Goal: Transaction & Acquisition: Purchase product/service

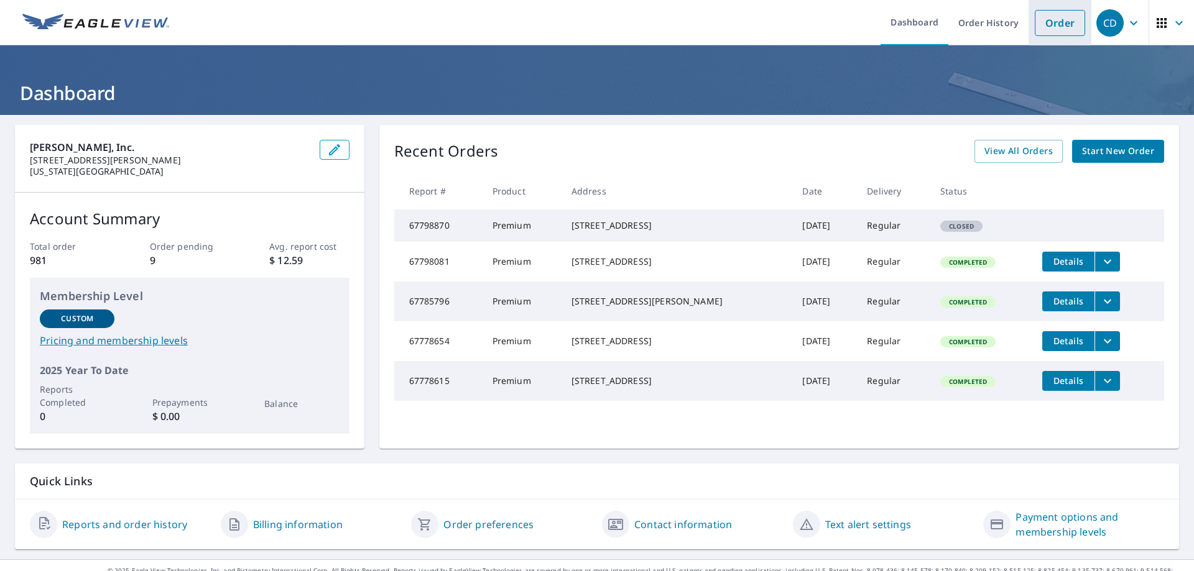
click at [1045, 21] on link "Order" at bounding box center [1060, 23] width 50 height 26
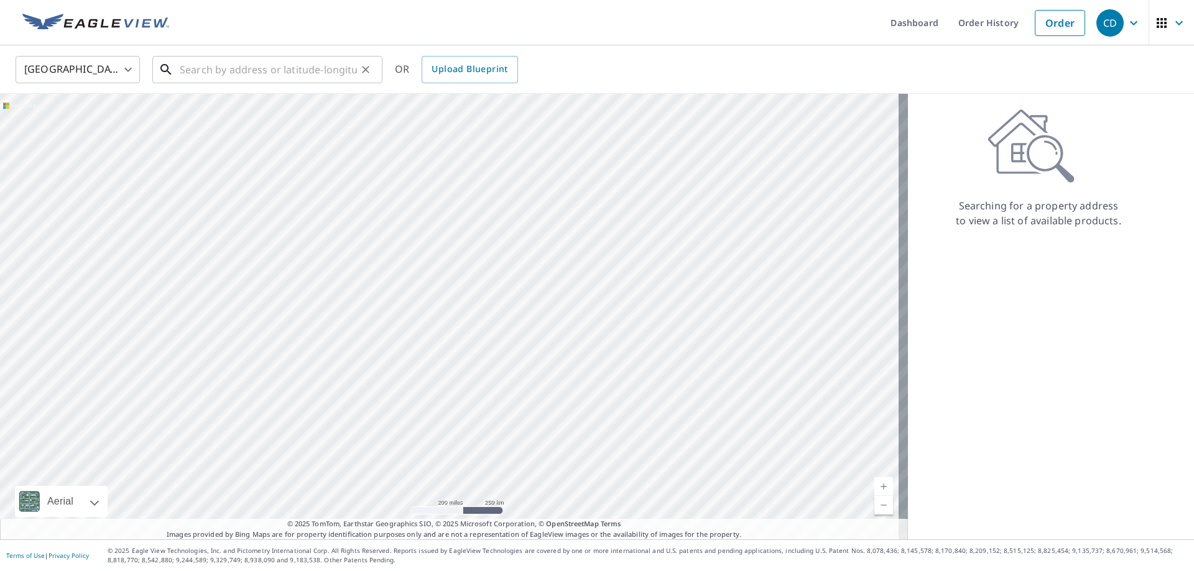
click at [249, 74] on input "text" at bounding box center [268, 69] width 177 height 35
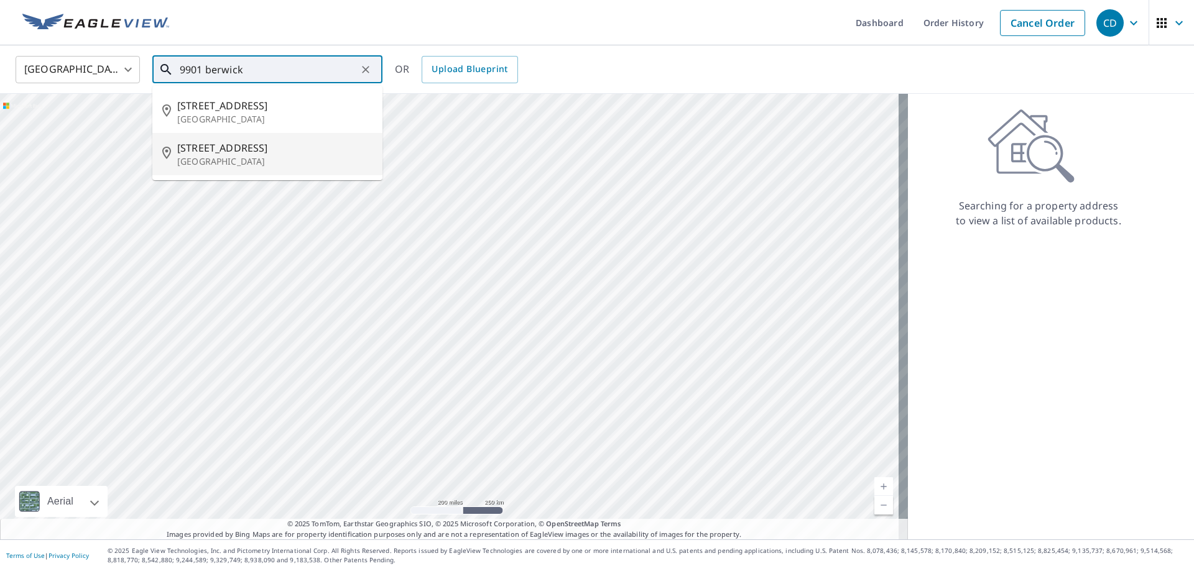
click at [272, 144] on span "[STREET_ADDRESS]" at bounding box center [274, 148] width 195 height 15
type input "[STREET_ADDRESS]"
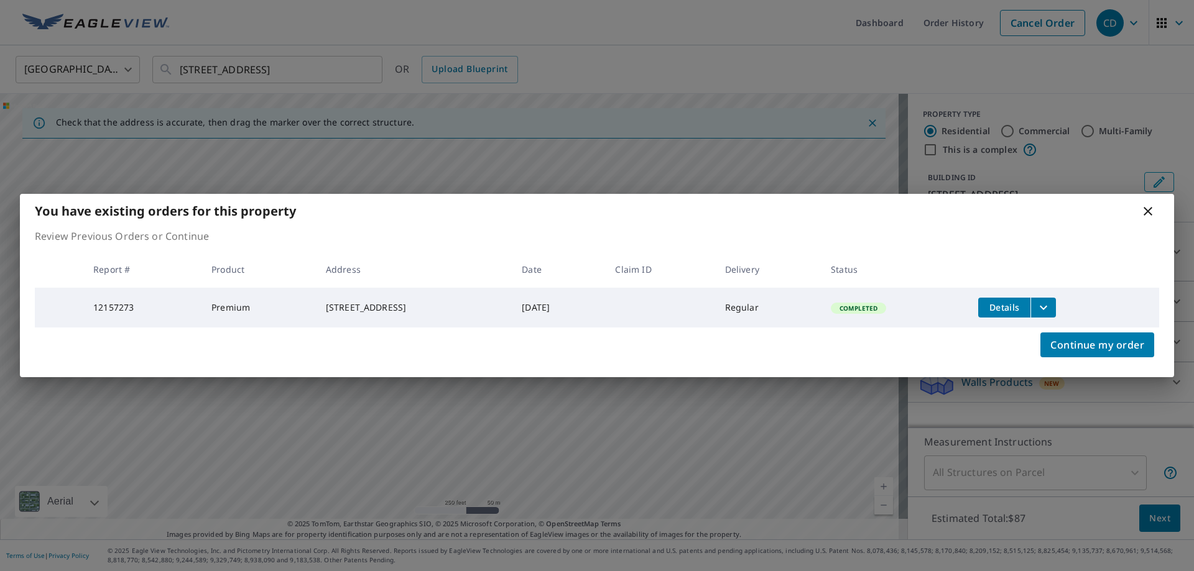
click at [1048, 307] on icon "filesDropdownBtn-12157273" at bounding box center [1043, 307] width 15 height 15
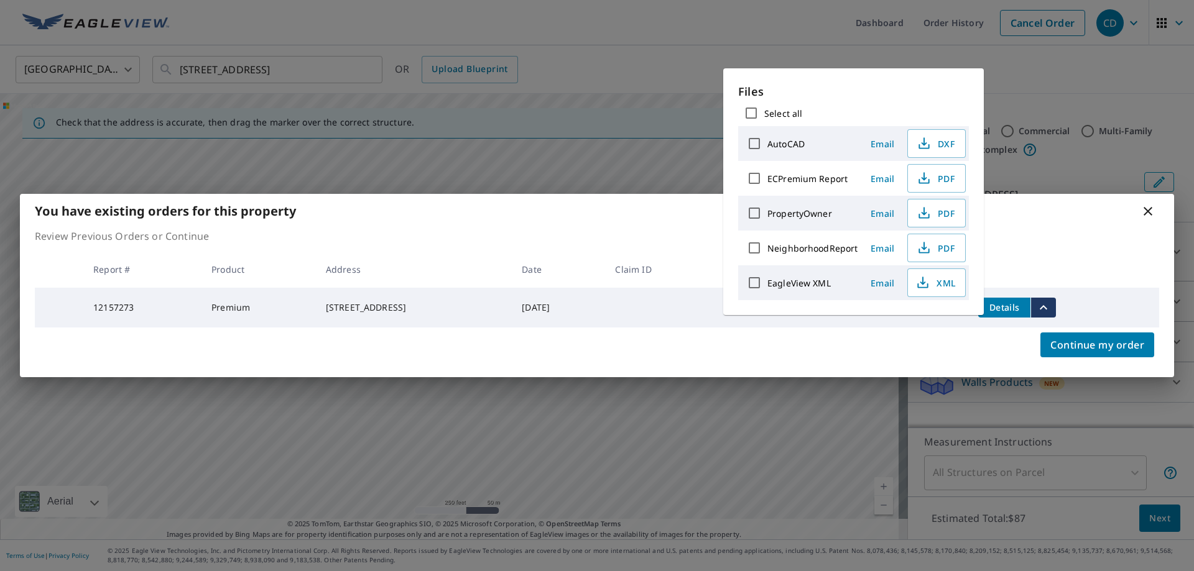
click at [1152, 213] on icon at bounding box center [1147, 211] width 15 height 15
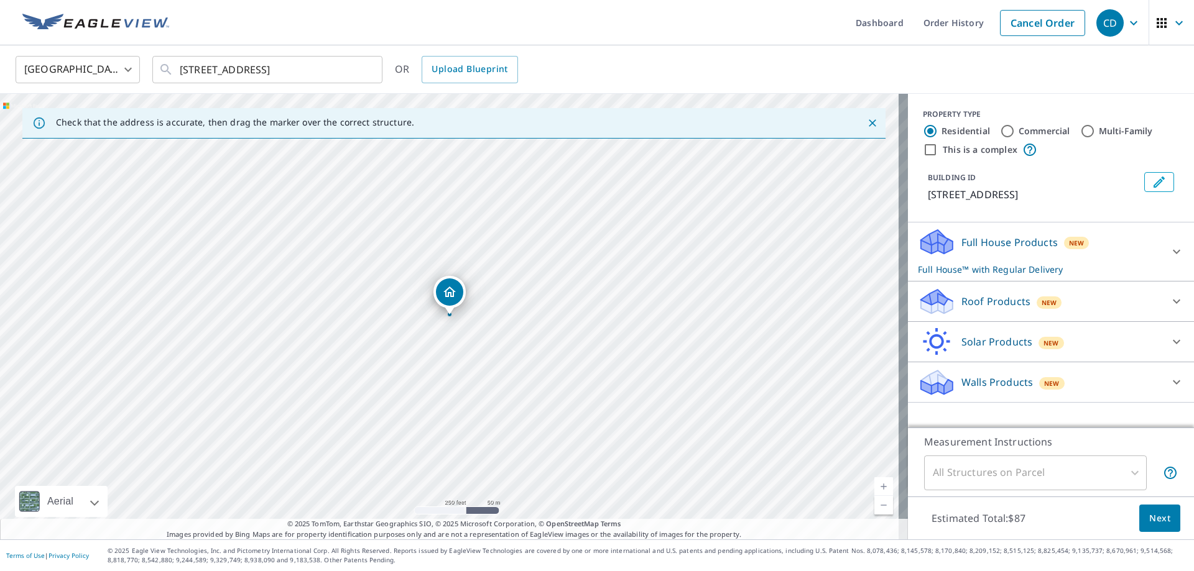
click at [983, 381] on p "Walls Products" at bounding box center [997, 382] width 72 height 15
click at [1004, 243] on p "Full House Products" at bounding box center [1009, 242] width 96 height 15
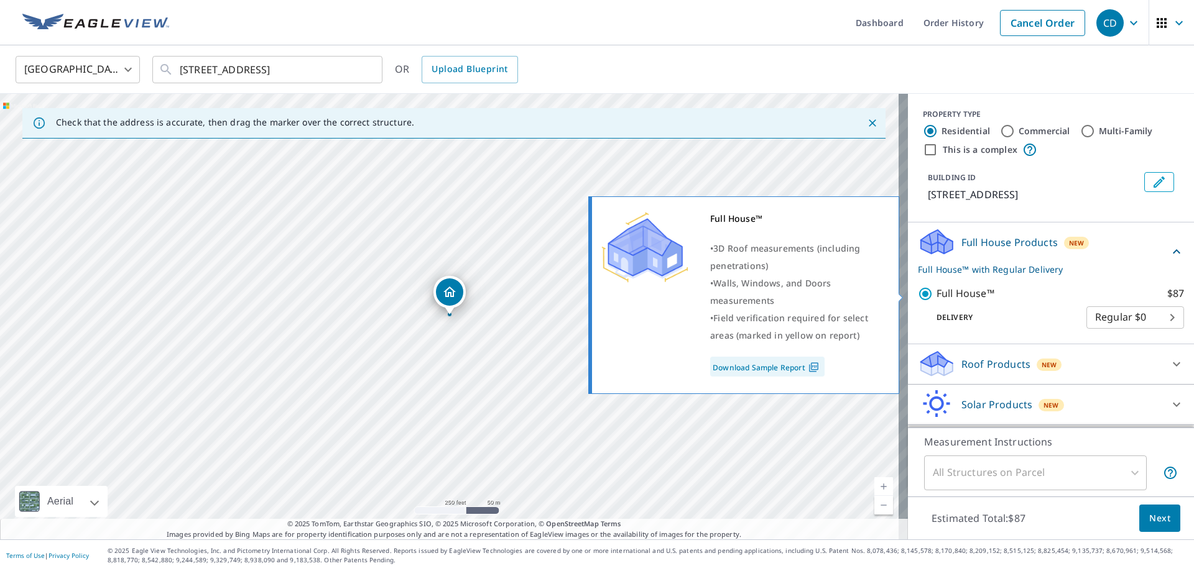
click at [918, 294] on input "Full House™ $87" at bounding box center [927, 294] width 19 height 15
checkbox input "false"
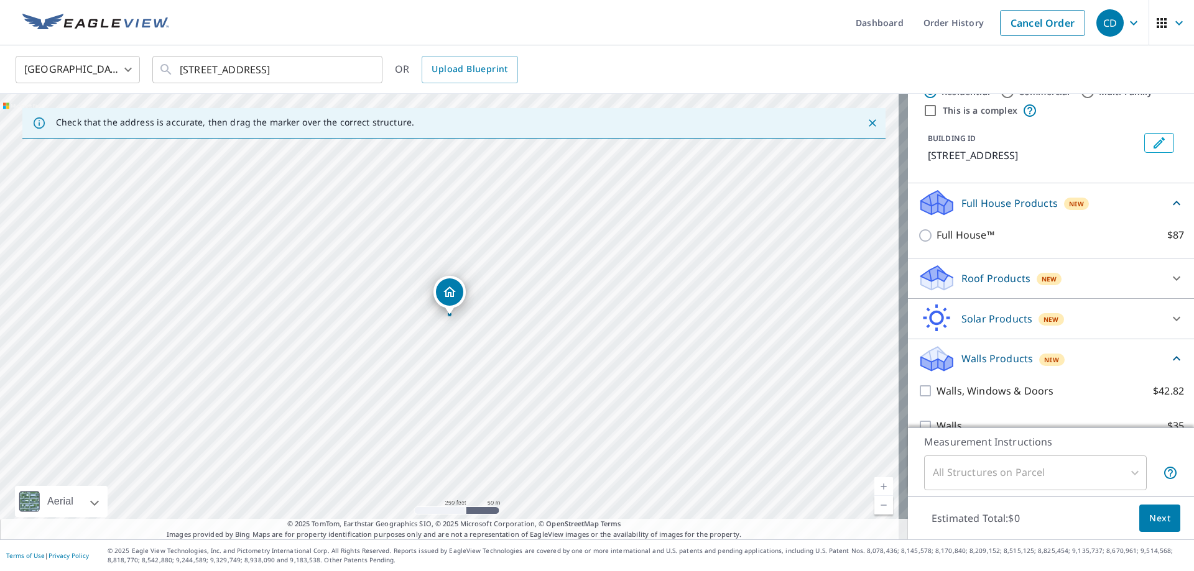
scroll to position [61, 0]
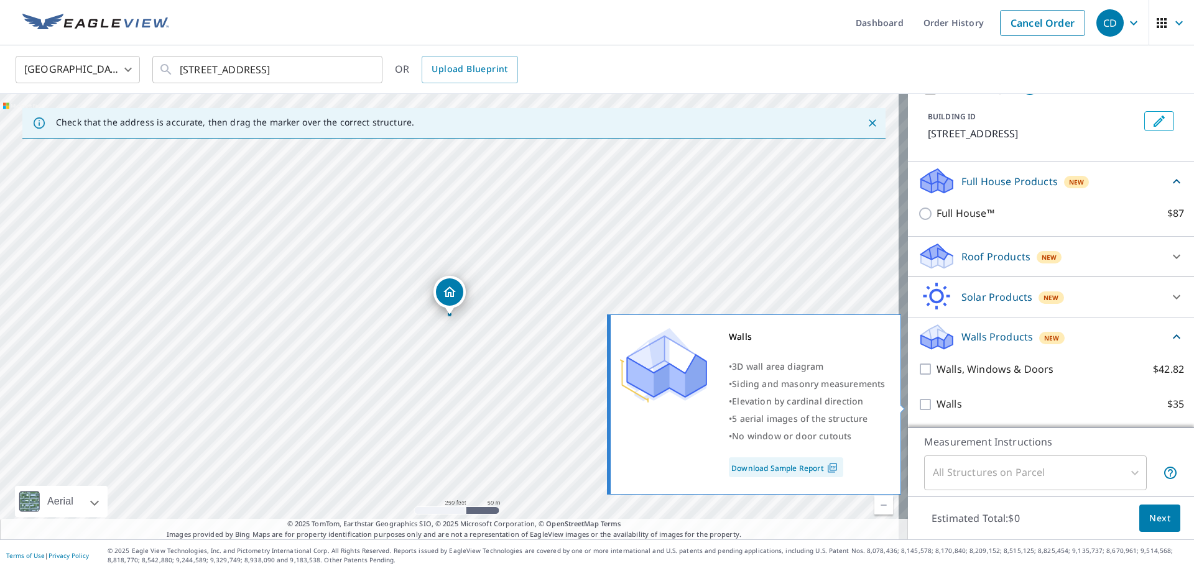
click at [918, 410] on input "Walls $35" at bounding box center [927, 404] width 19 height 15
checkbox input "true"
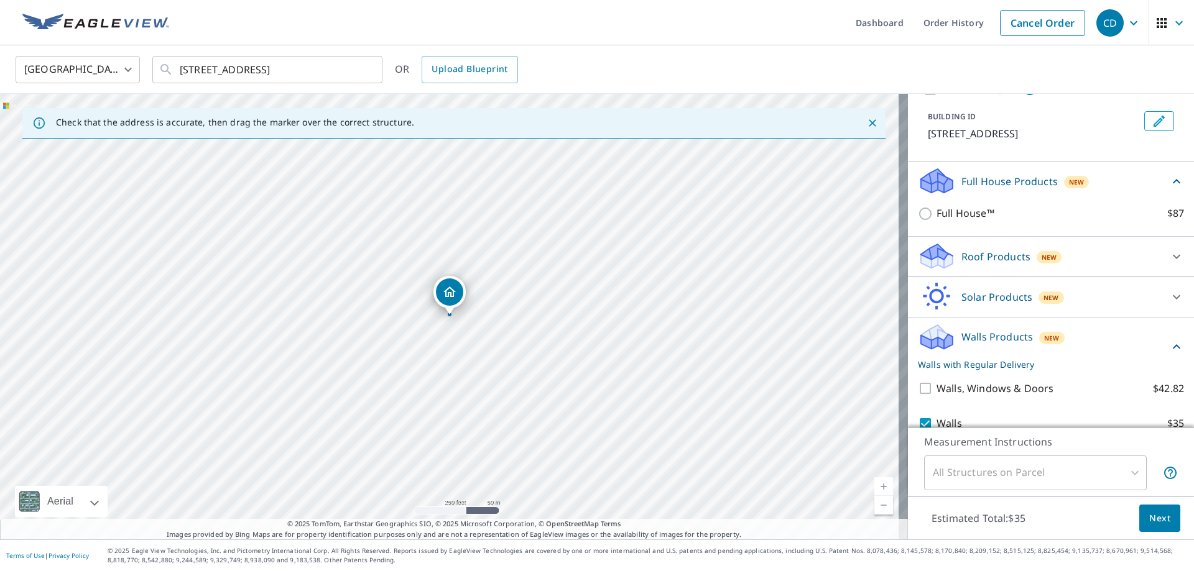
scroll to position [108, 0]
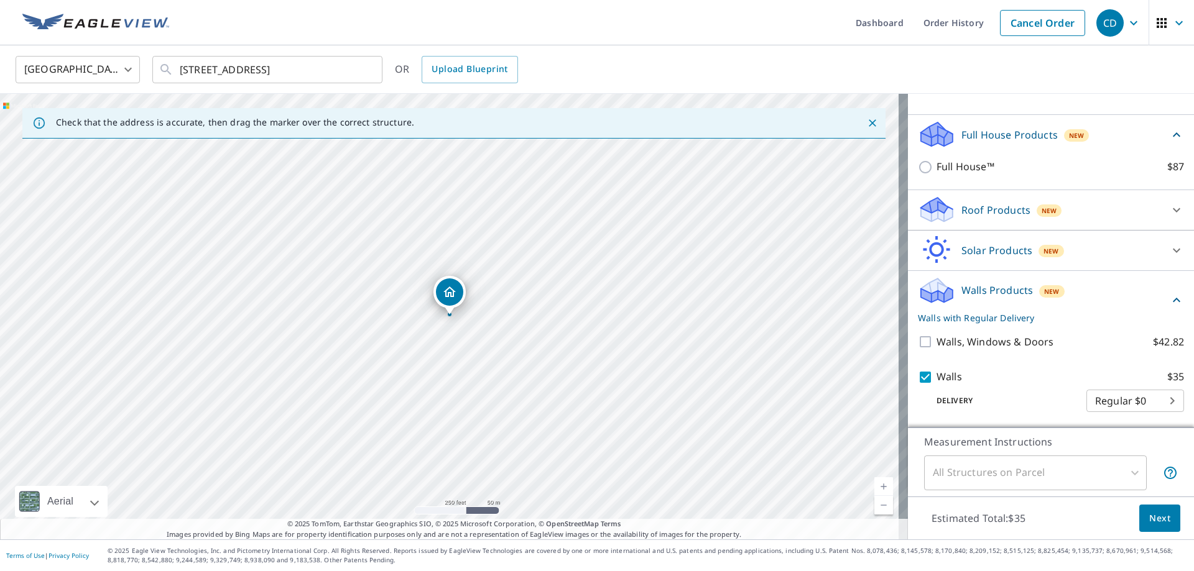
click at [1149, 511] on span "Next" at bounding box center [1159, 519] width 21 height 16
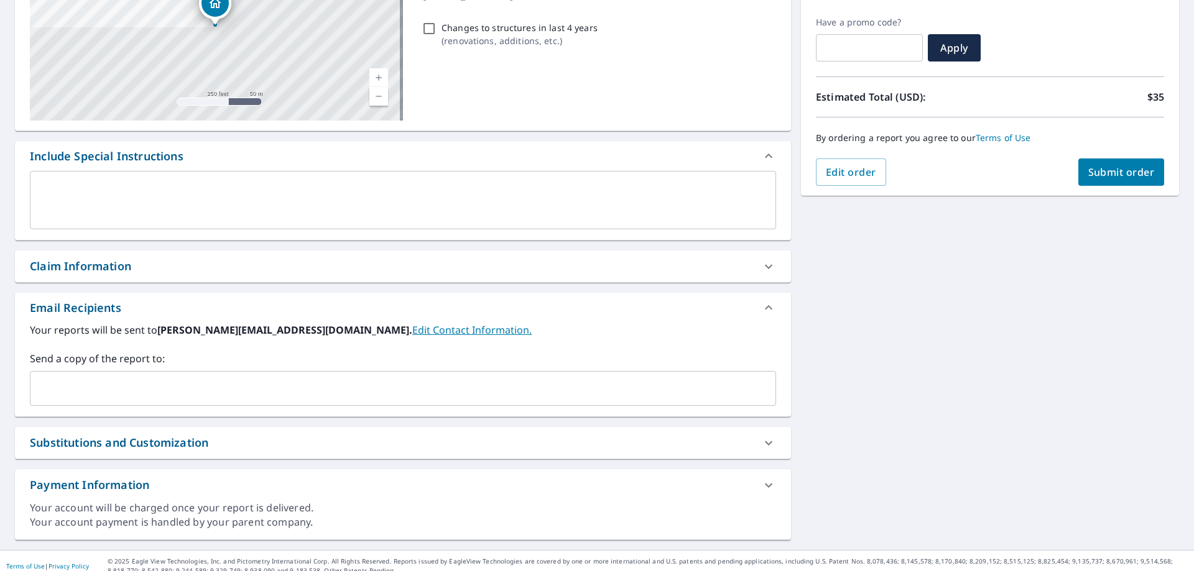
scroll to position [211, 0]
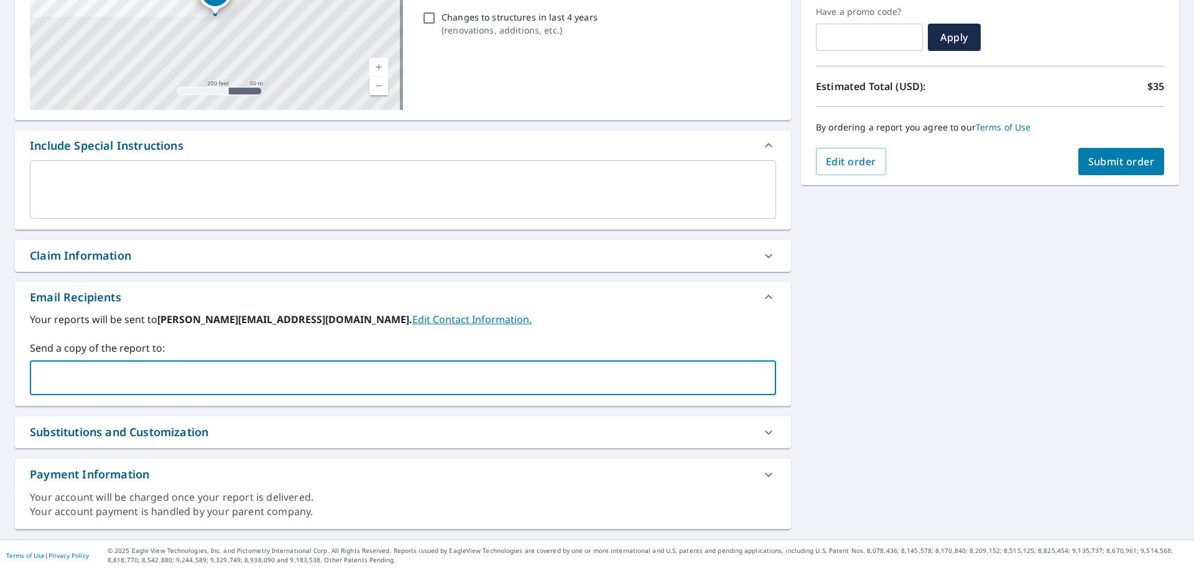
click at [160, 385] on input "text" at bounding box center [393, 378] width 716 height 24
type input "[EMAIL_ADDRESS][DOMAIN_NAME]"
click at [1129, 159] on span "Submit order" at bounding box center [1121, 162] width 67 height 14
checkbox input "true"
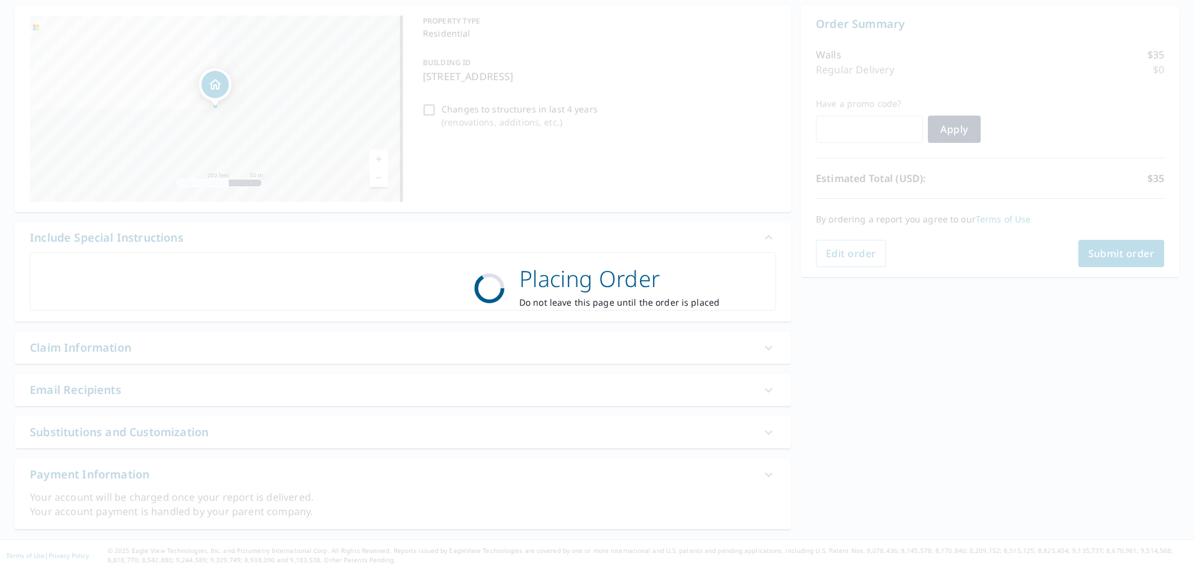
scroll to position [119, 0]
